Goal: Task Accomplishment & Management: Manage account settings

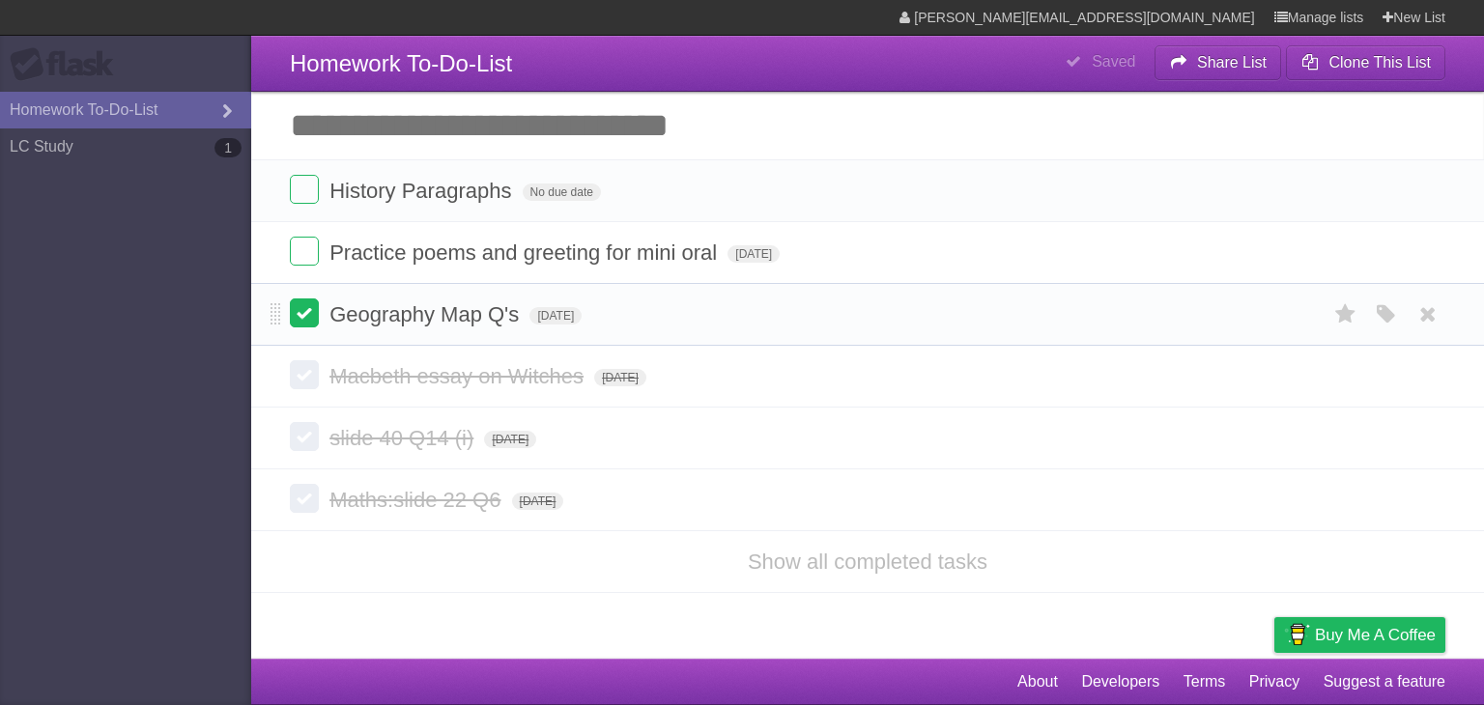
click at [302, 315] on label at bounding box center [304, 313] width 29 height 29
click at [563, 195] on span "No due date" at bounding box center [562, 192] width 78 height 17
click at [575, 195] on span "[DATE]" at bounding box center [549, 192] width 52 height 17
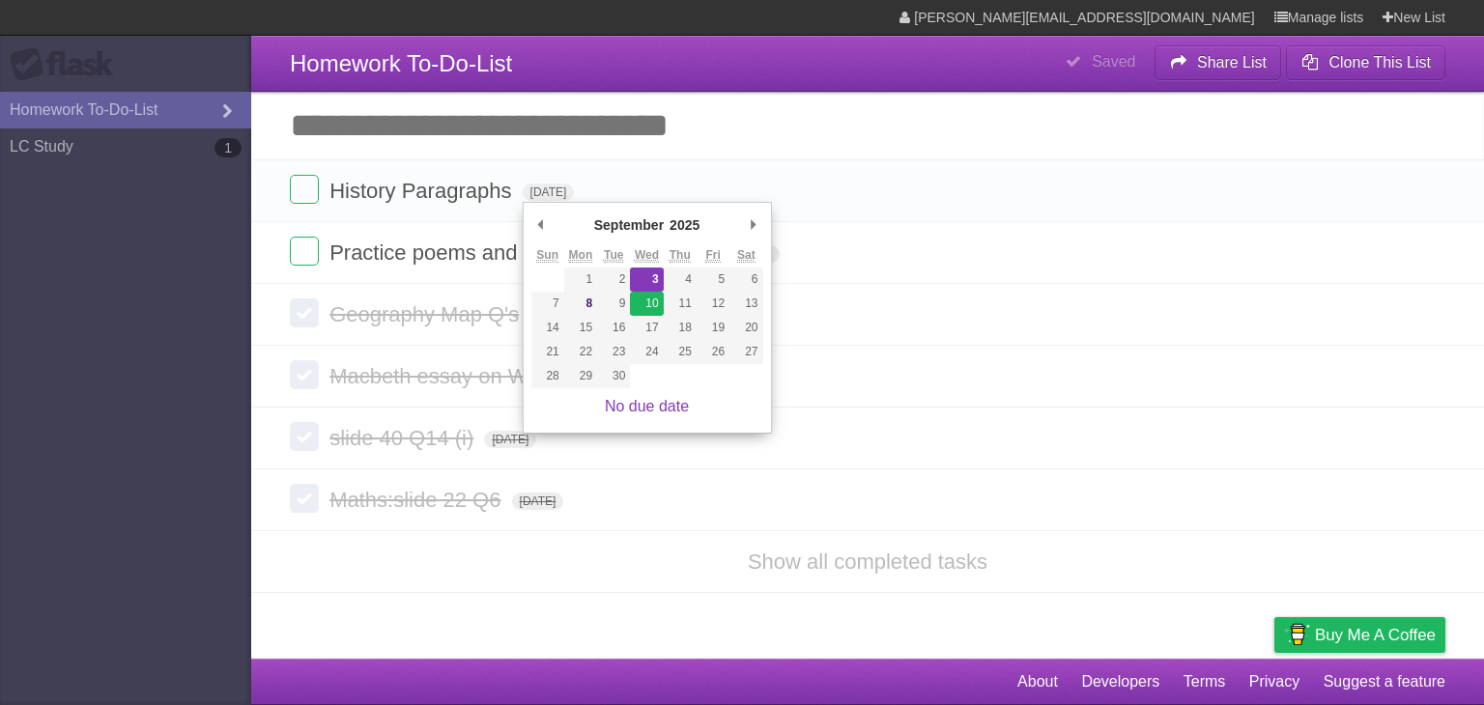
type span "[DATE]"
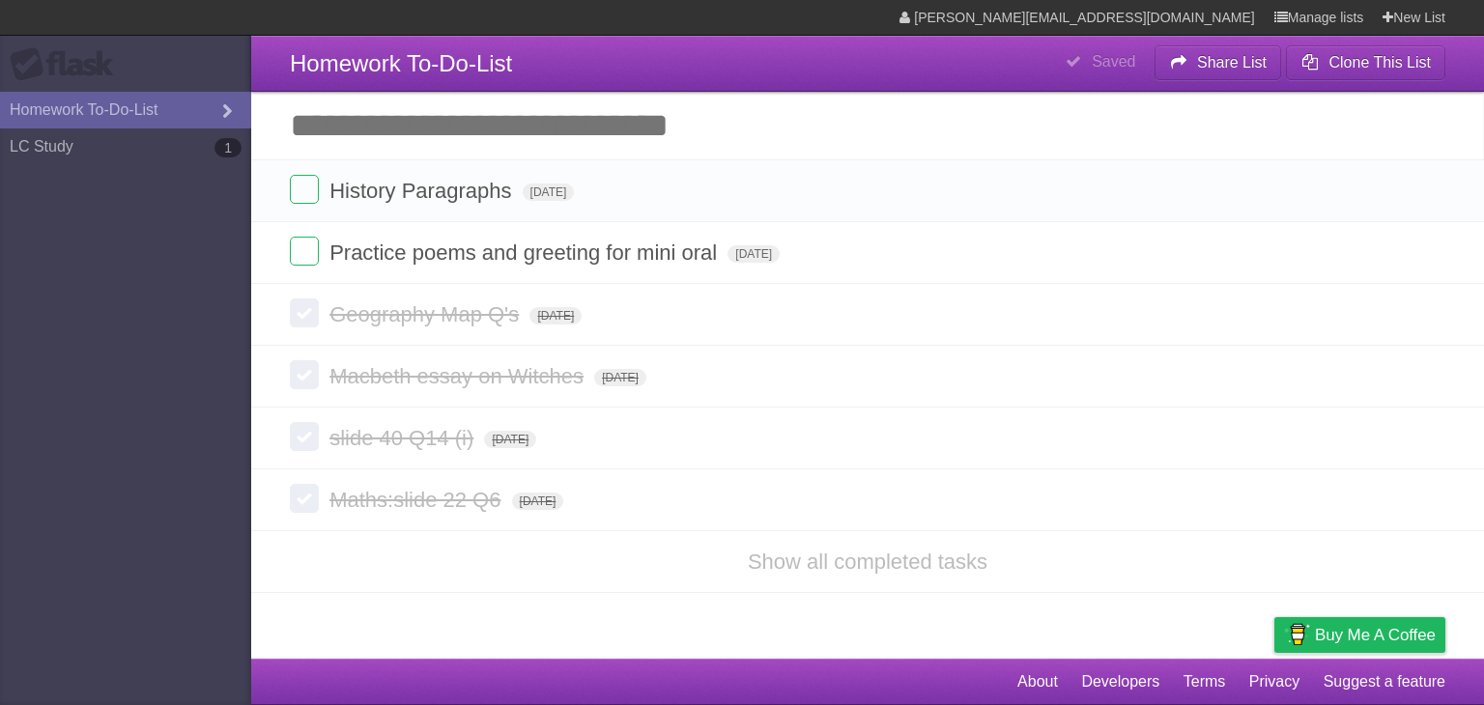
click at [1111, 143] on input "Add another task" at bounding box center [867, 126] width 1233 height 68
type input "**********"
click input "*********" at bounding box center [0, 0] width 0 height 0
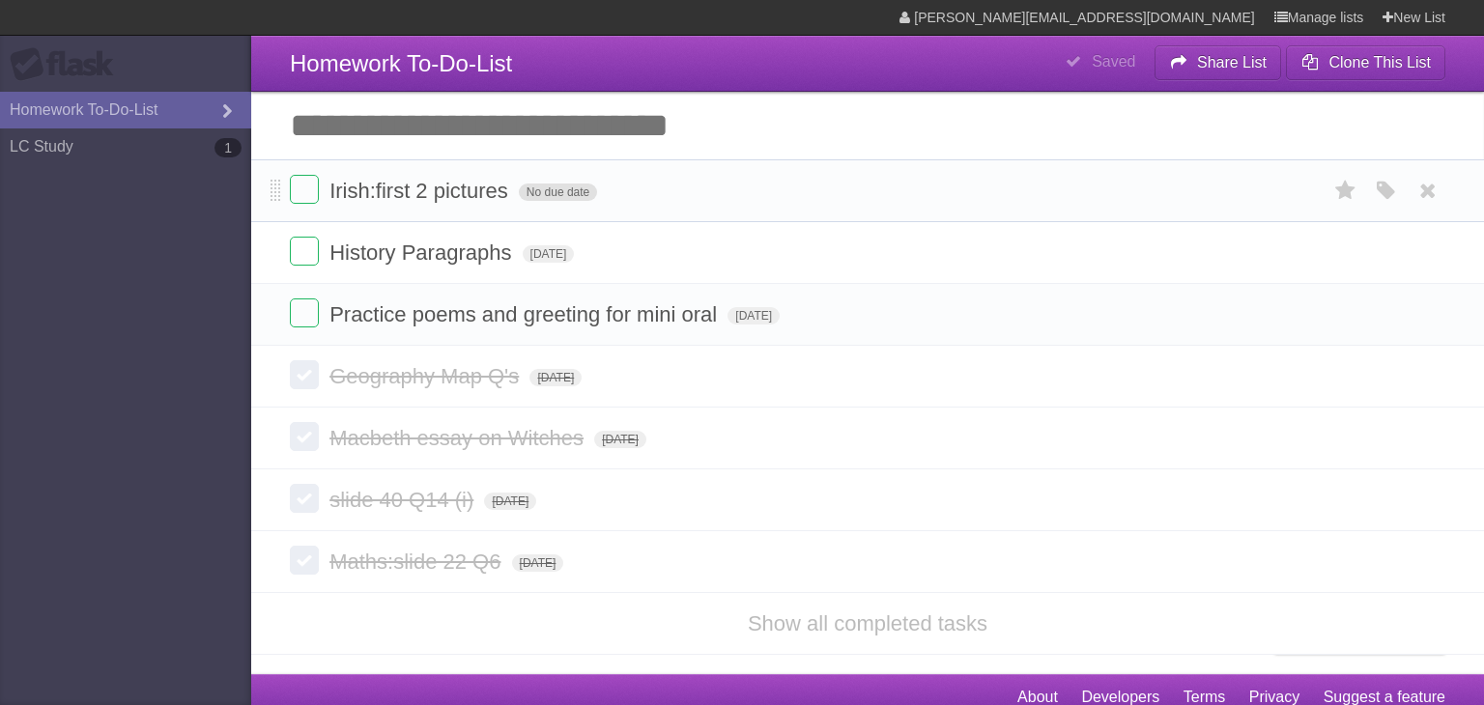
click at [575, 189] on span "No due date" at bounding box center [558, 192] width 78 height 17
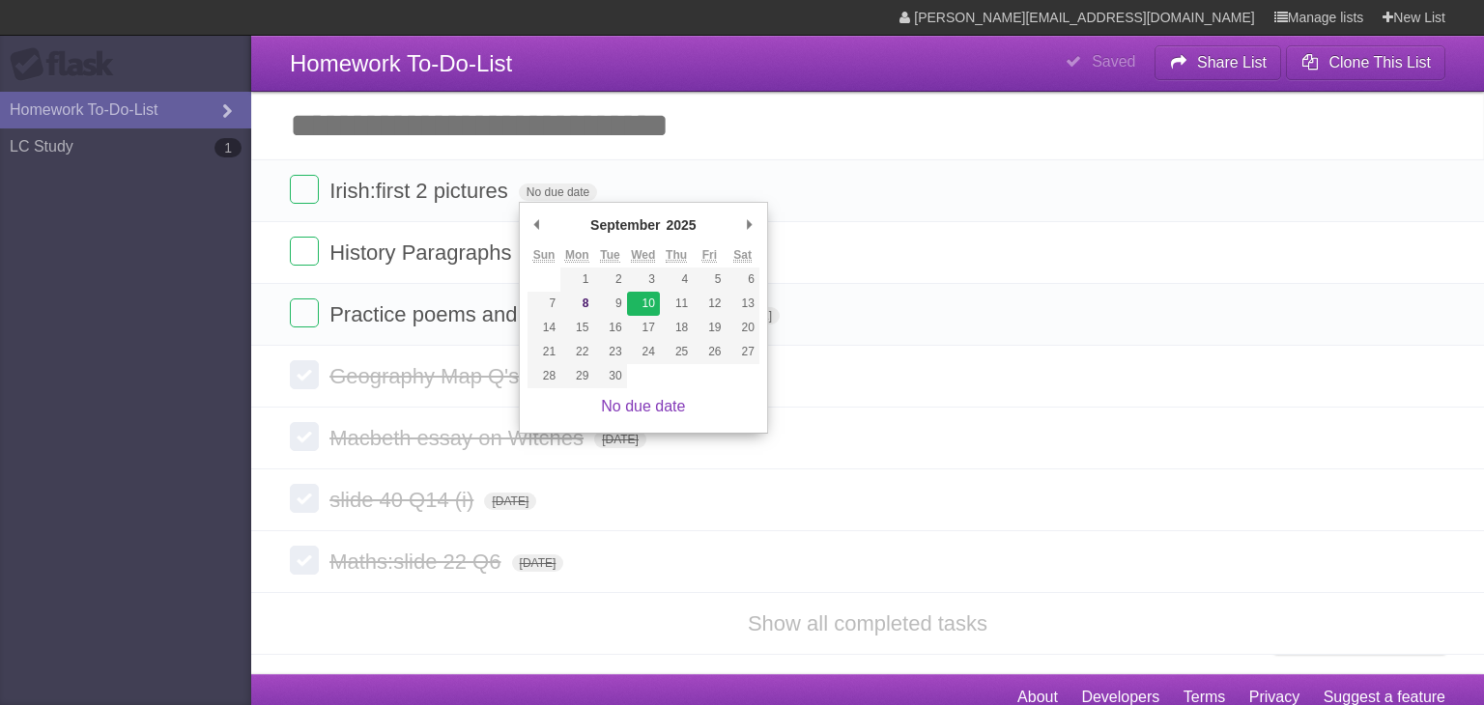
type span "[DATE]"
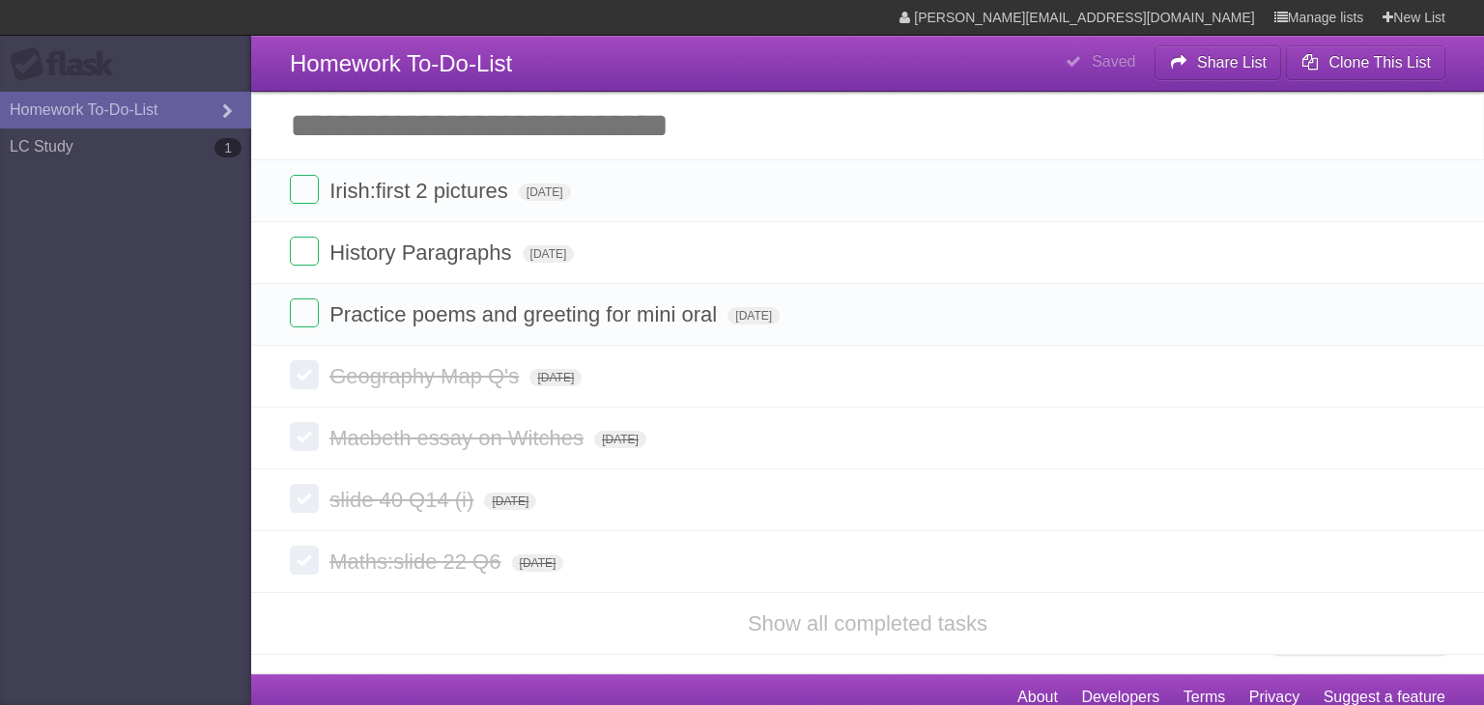
click at [649, 301] on form "Practice poems and greeting for mini oral [DATE] White Red Blue Green Purple Or…" at bounding box center [867, 315] width 1155 height 32
click at [1382, 311] on icon "button" at bounding box center [1386, 314] width 27 height 25
click at [1171, 321] on label "White" at bounding box center [1171, 313] width 21 height 21
click at [1249, 321] on label "Green" at bounding box center [1250, 313] width 21 height 21
click at [1389, 191] on icon "button" at bounding box center [1386, 191] width 27 height 25
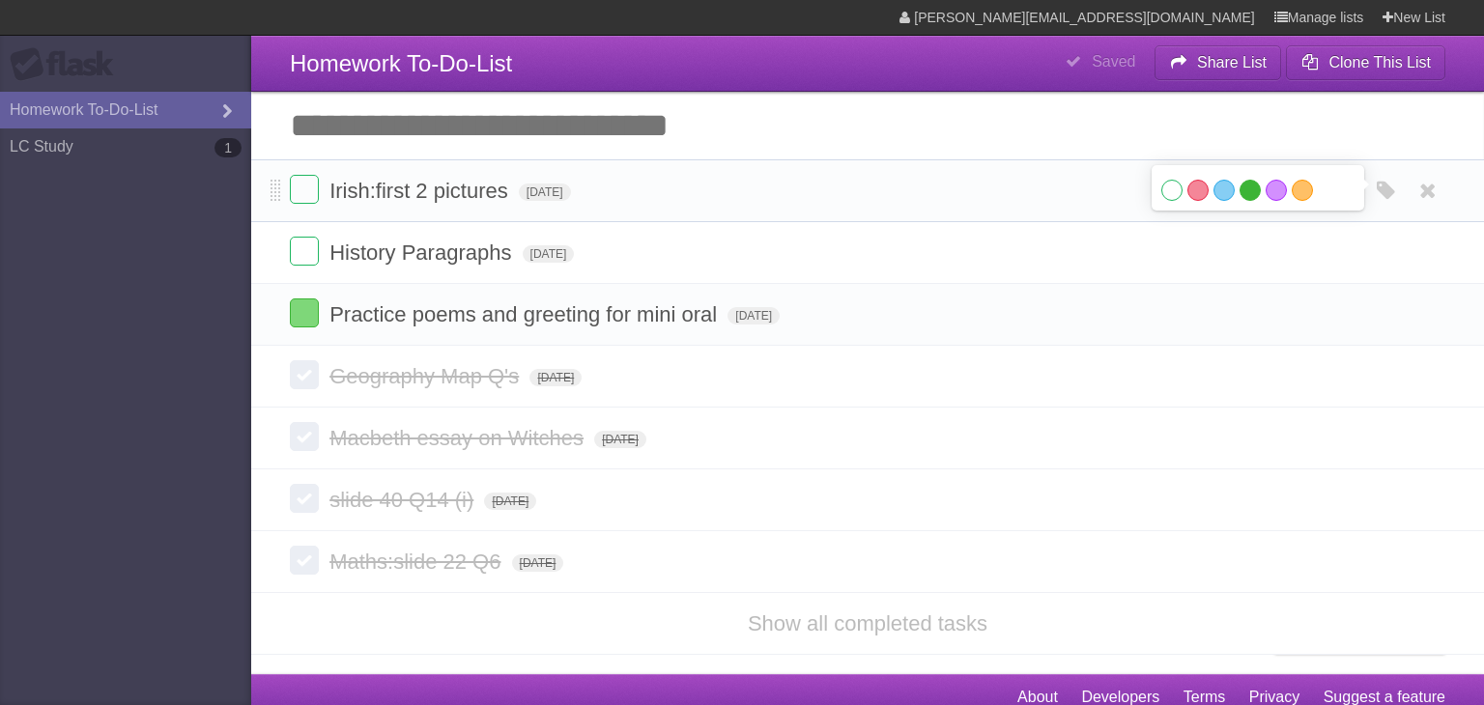
click at [1246, 189] on label "Green" at bounding box center [1250, 190] width 21 height 21
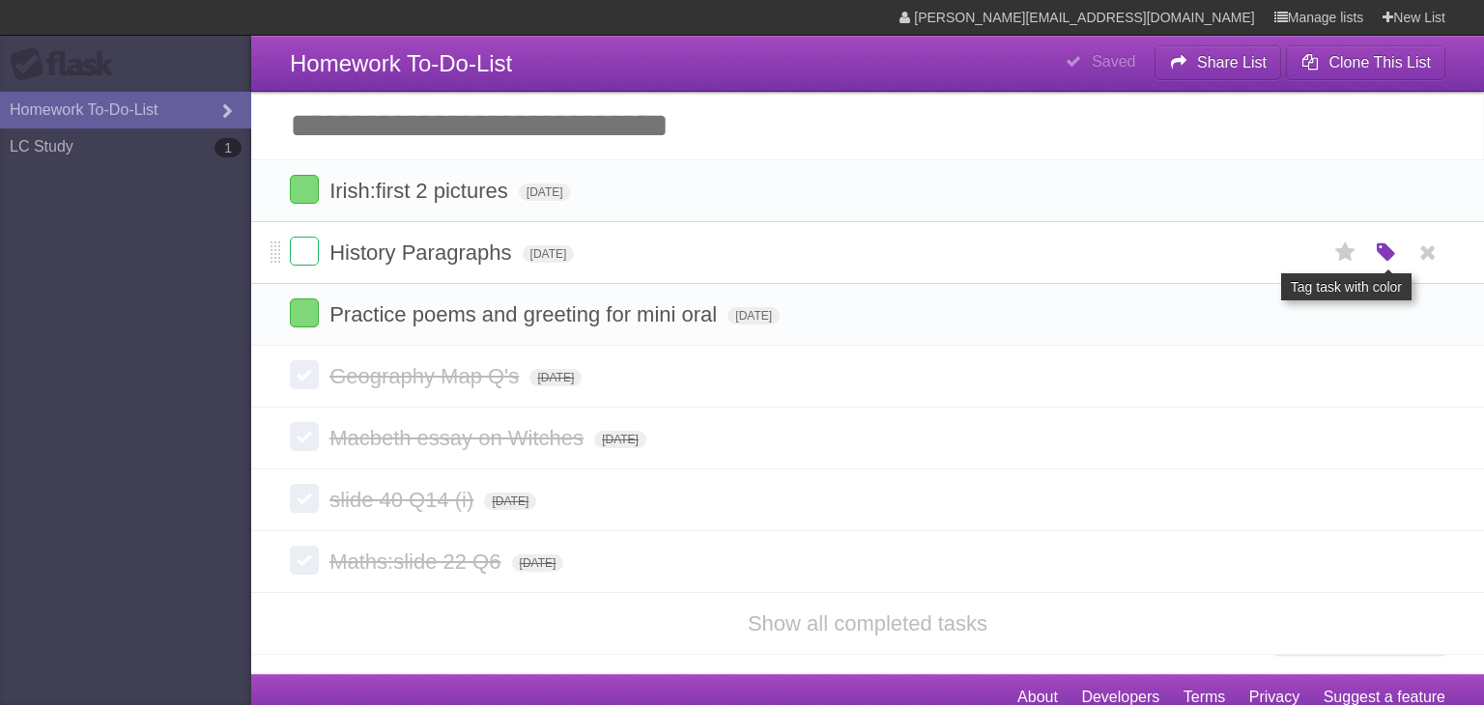
click at [1392, 260] on icon "button" at bounding box center [1386, 253] width 27 height 25
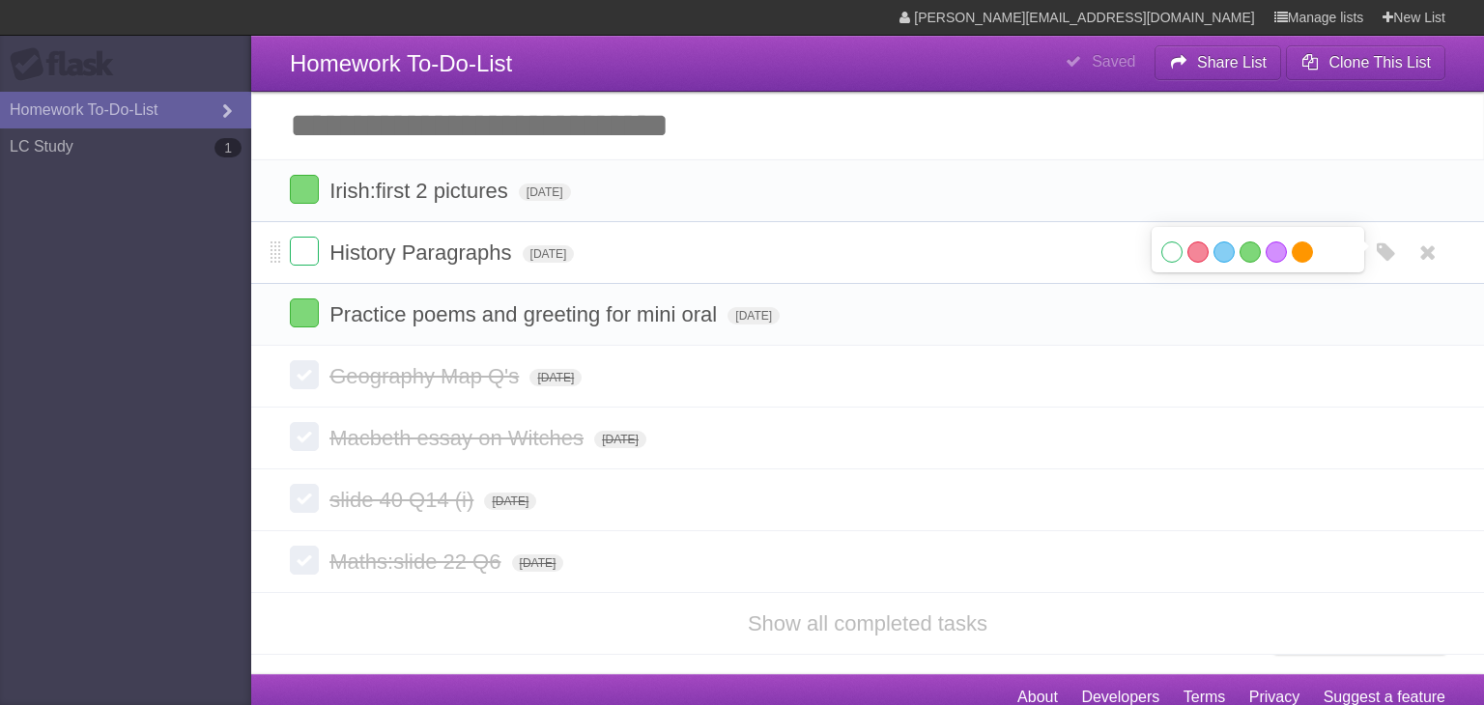
click at [1299, 249] on label "Orange" at bounding box center [1302, 252] width 21 height 21
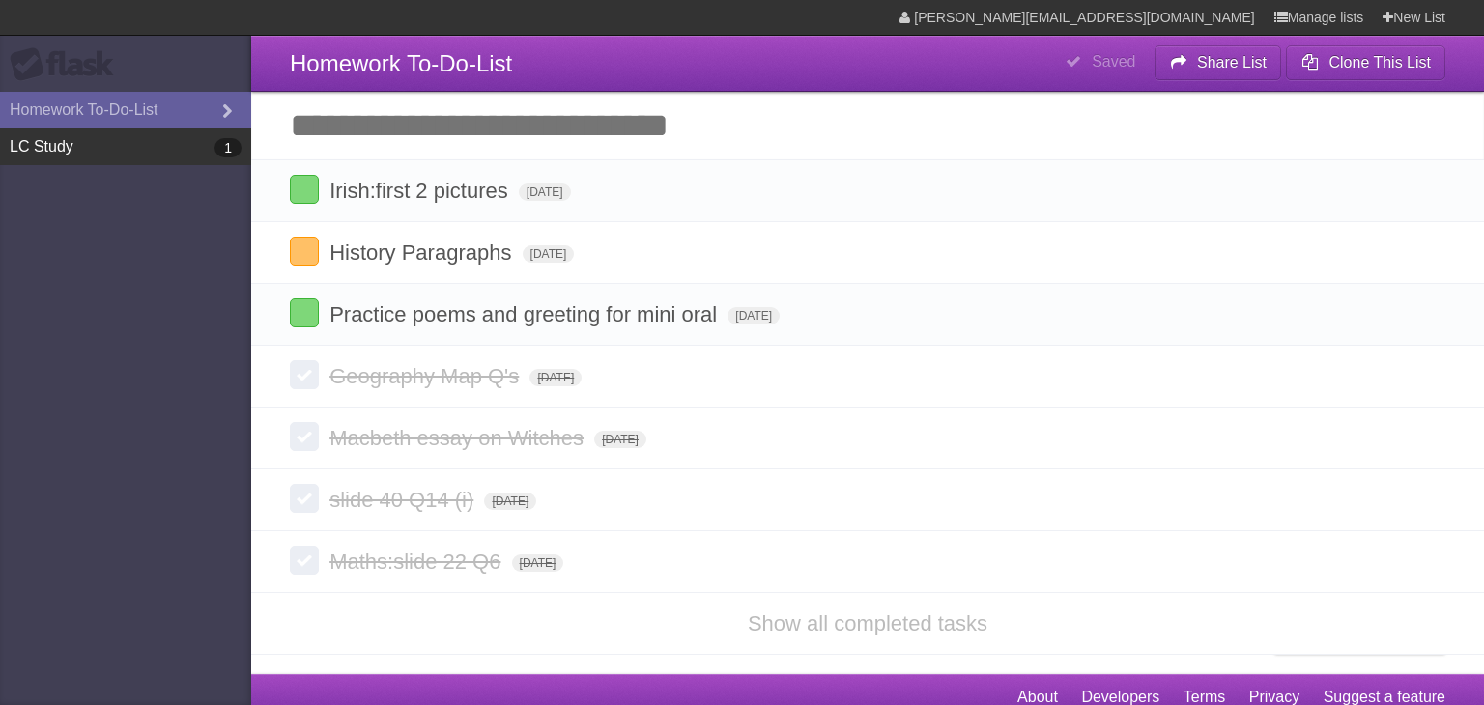
click at [205, 142] on link "LC Study 1" at bounding box center [125, 146] width 251 height 37
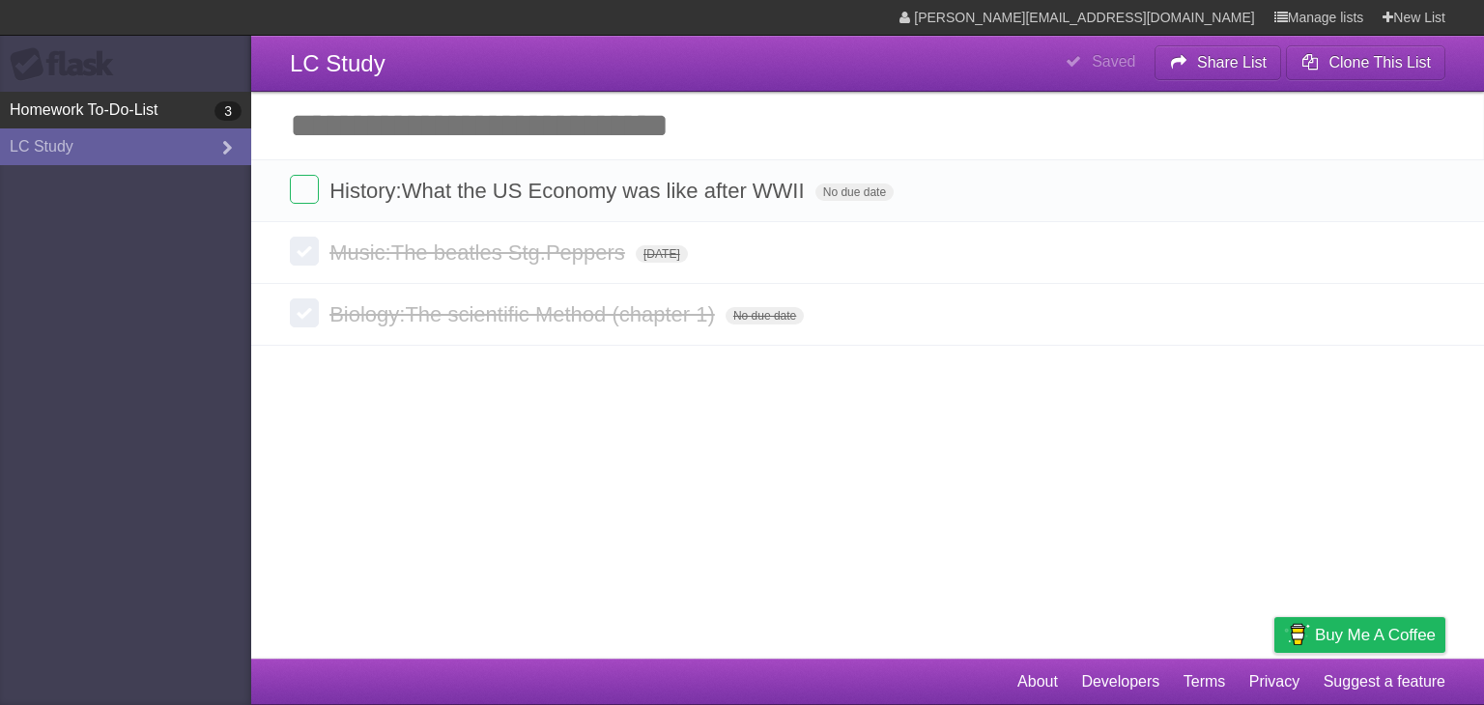
click at [193, 119] on link "Homework To-Do-List 3" at bounding box center [125, 110] width 251 height 37
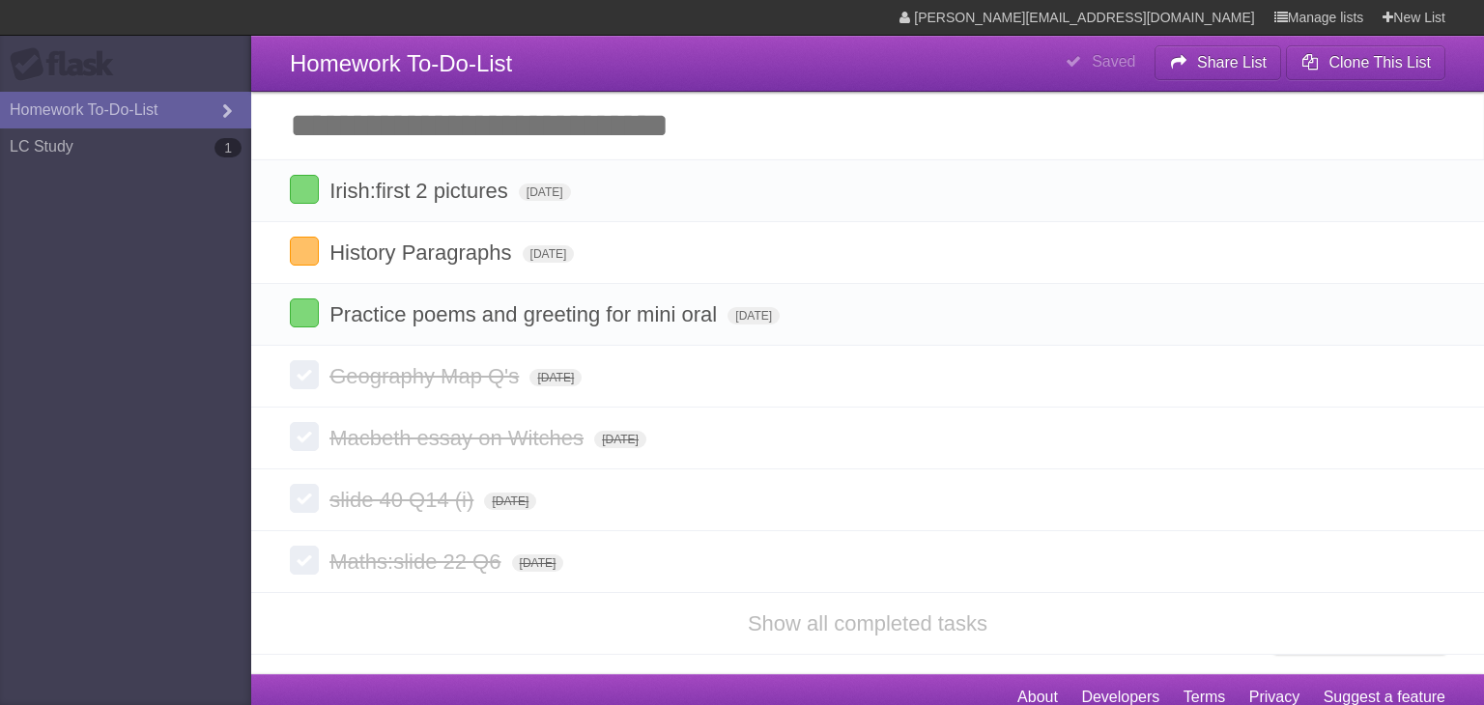
type span "[DATE]"
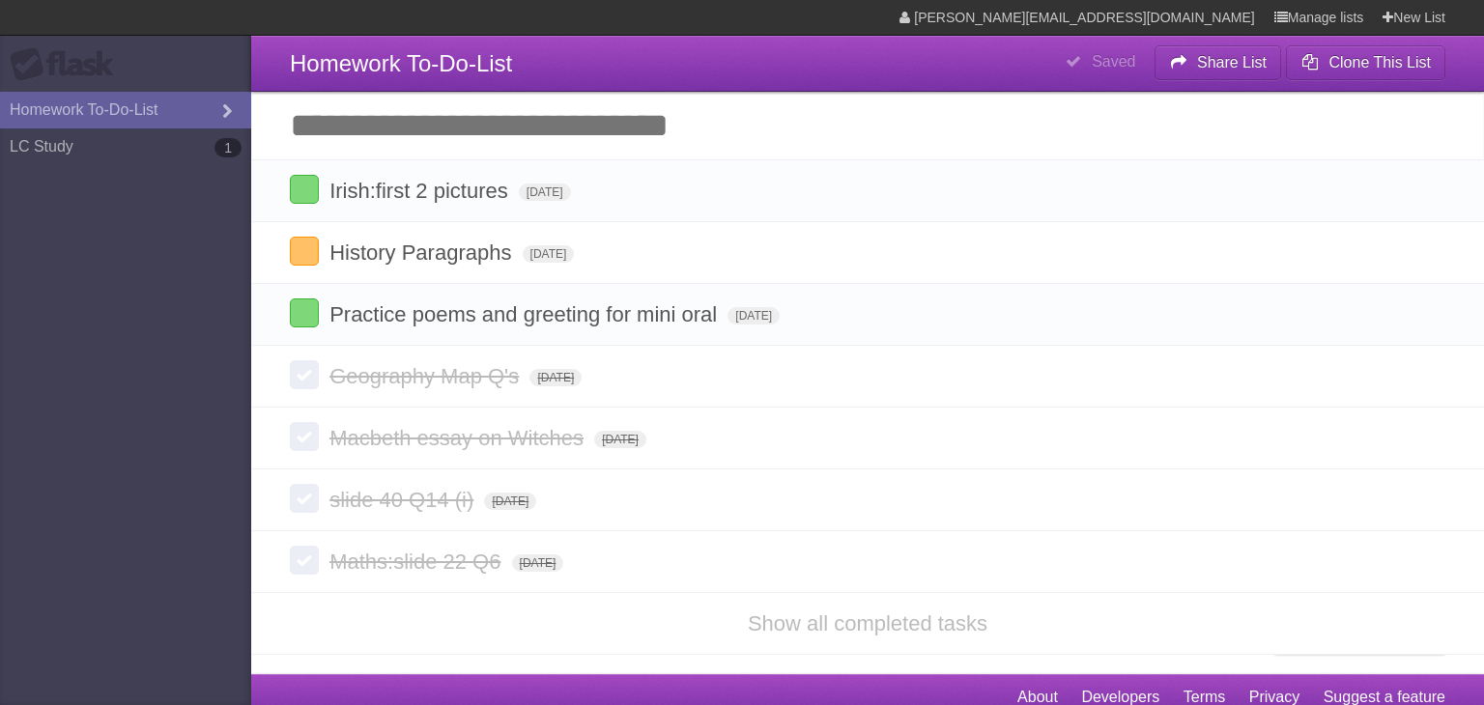
type span "[DATE]"
